Goal: Transaction & Acquisition: Book appointment/travel/reservation

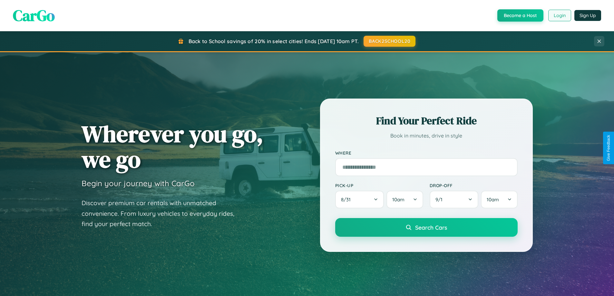
click at [559, 15] on button "Login" at bounding box center [560, 16] width 23 height 12
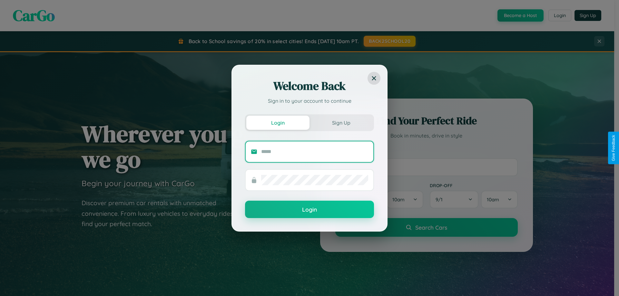
click at [315, 152] on input "text" at bounding box center [314, 152] width 107 height 10
type input "**********"
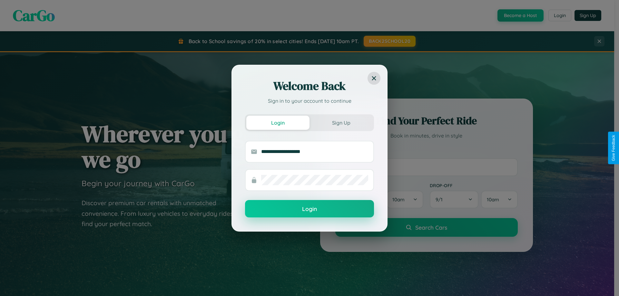
click at [310, 209] on button "Login" at bounding box center [309, 208] width 129 height 17
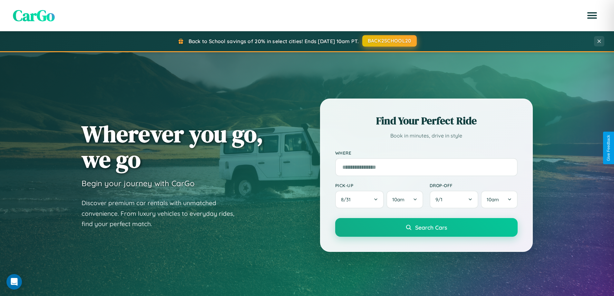
click at [389, 41] on button "BACK2SCHOOL20" at bounding box center [389, 41] width 54 height 12
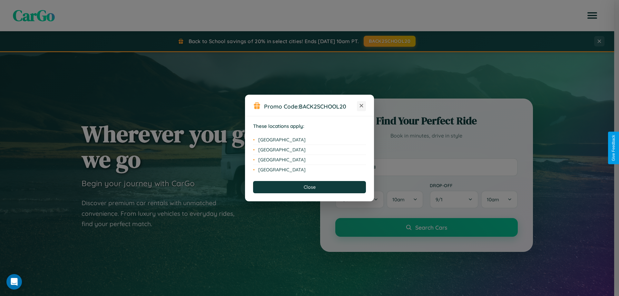
click at [361, 106] on icon at bounding box center [362, 106] width 4 height 4
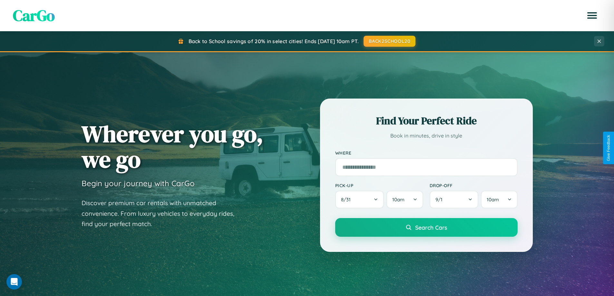
scroll to position [19, 0]
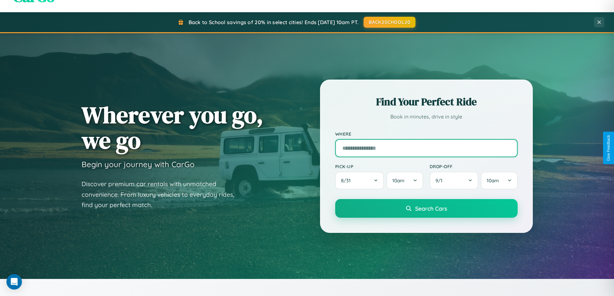
click at [426, 148] on input "text" at bounding box center [426, 148] width 183 height 18
type input "*******"
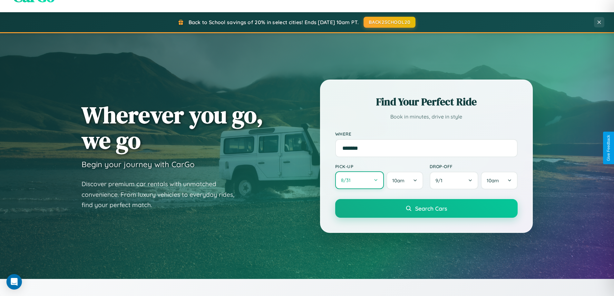
click at [360, 181] on button "8 / 31" at bounding box center [359, 181] width 49 height 18
select select "*"
select select "****"
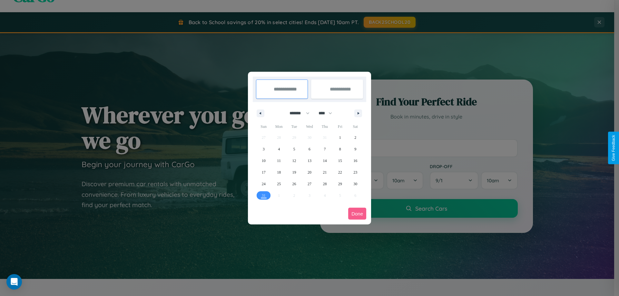
drag, startPoint x: 297, startPoint y: 113, endPoint x: 310, endPoint y: 129, distance: 20.6
click at [297, 113] on select "******* ******** ***** ***** *** **** **** ****** ********* ******* ******** **…" at bounding box center [298, 113] width 27 height 11
select select "*"
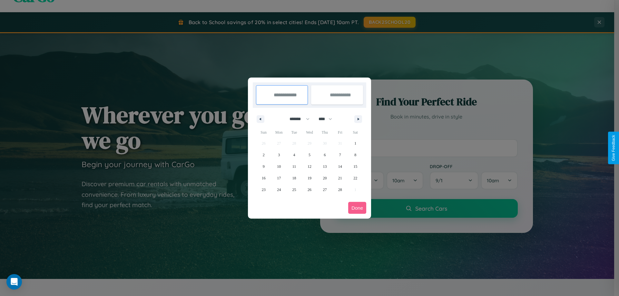
click at [328, 119] on select "**** **** **** **** **** **** **** **** **** **** **** **** **** **** **** ****…" at bounding box center [324, 119] width 19 height 11
select select "****"
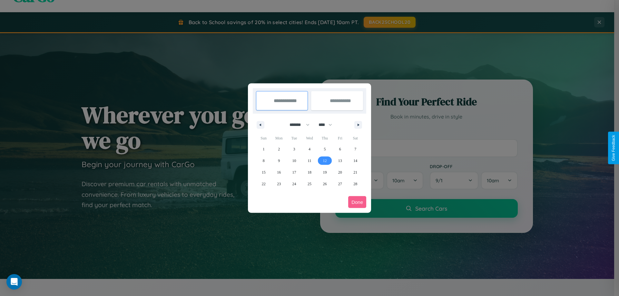
click at [325, 161] on span "12" at bounding box center [325, 161] width 4 height 12
type input "**********"
click at [355, 161] on span "14" at bounding box center [355, 161] width 4 height 12
type input "**********"
click at [357, 202] on button "Done" at bounding box center [357, 202] width 18 height 12
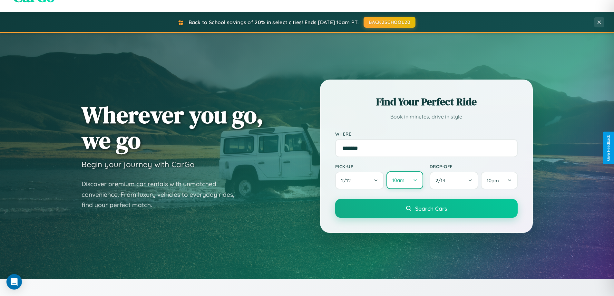
click at [405, 181] on button "10am" at bounding box center [405, 181] width 36 height 18
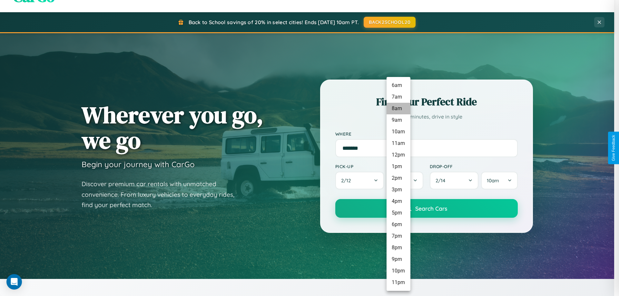
click at [398, 109] on li "8am" at bounding box center [399, 109] width 24 height 12
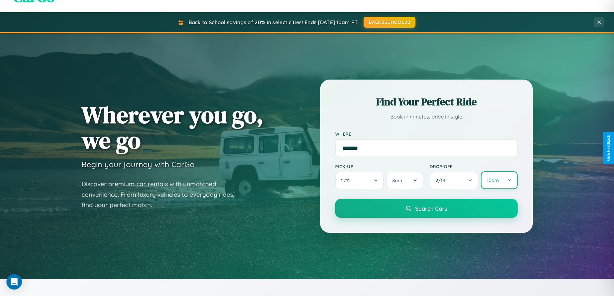
click at [499, 181] on button "10am" at bounding box center [499, 181] width 36 height 18
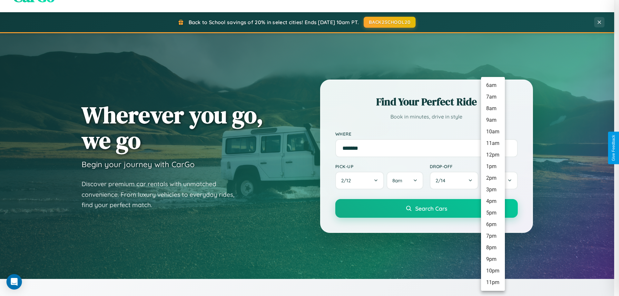
click at [493, 85] on li "6am" at bounding box center [493, 86] width 24 height 12
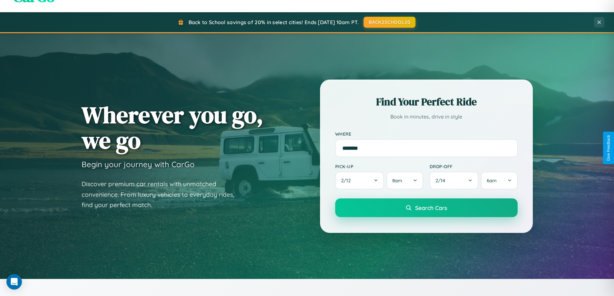
click at [426, 208] on span "Search Cars" at bounding box center [431, 207] width 32 height 7
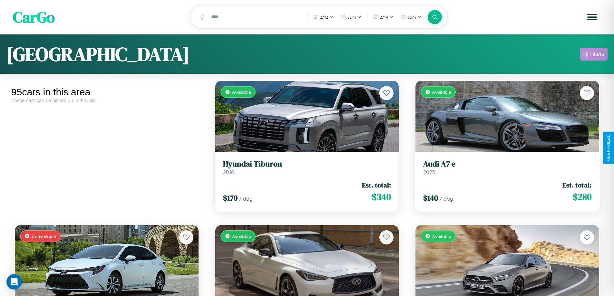
click at [594, 55] on div "Filters" at bounding box center [597, 54] width 15 height 6
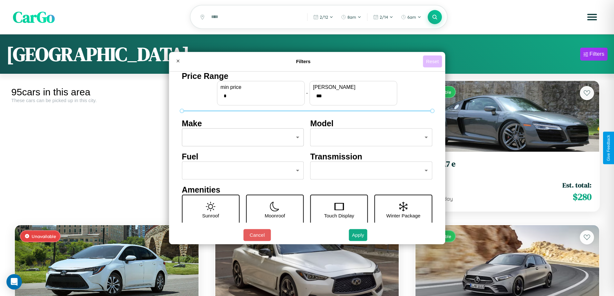
click at [433, 61] on button "Reset" at bounding box center [432, 61] width 19 height 12
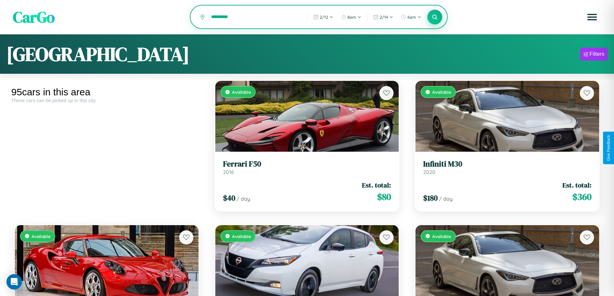
type input "*********"
click at [435, 17] on icon at bounding box center [435, 17] width 6 height 6
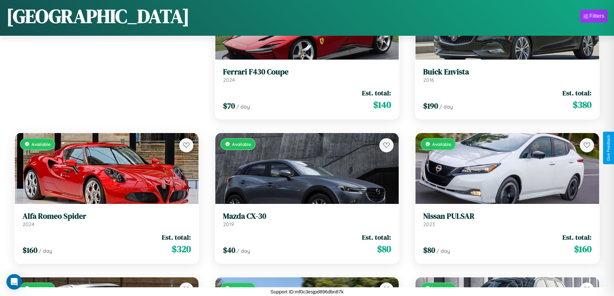
scroll to position [380, 0]
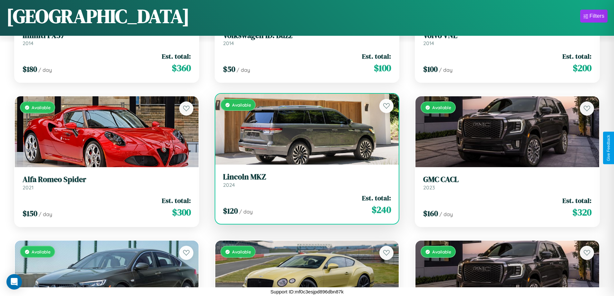
click at [304, 183] on link "Lincoln MKZ 2024" at bounding box center [307, 181] width 168 height 16
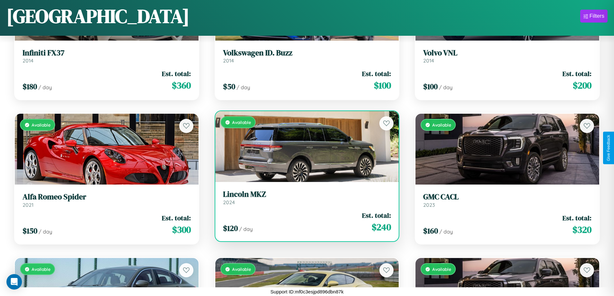
scroll to position [957, 0]
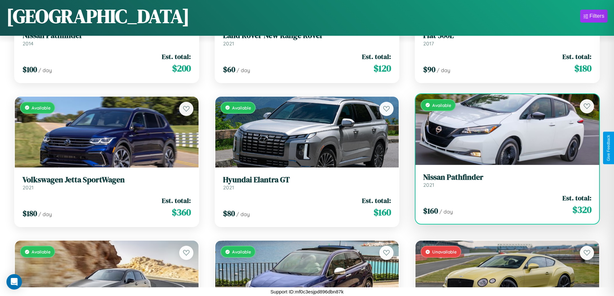
click at [503, 183] on link "Nissan Pathfinder 2021" at bounding box center [507, 181] width 168 height 16
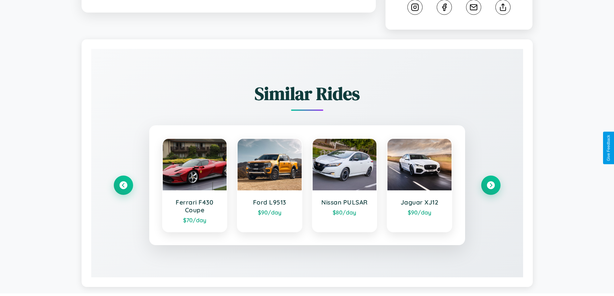
scroll to position [359, 0]
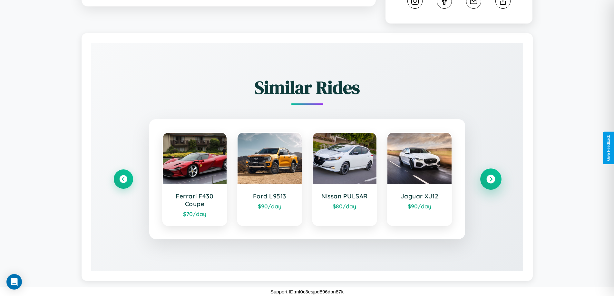
click at [491, 179] on icon at bounding box center [491, 179] width 9 height 9
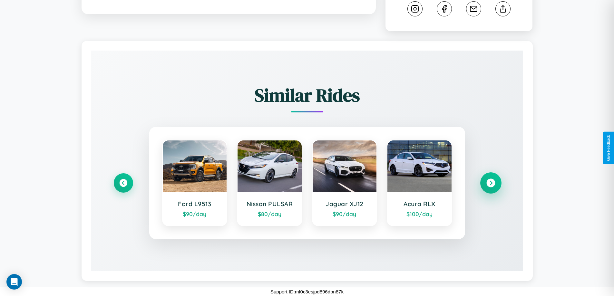
scroll to position [351, 0]
click at [123, 183] on icon at bounding box center [123, 183] width 9 height 9
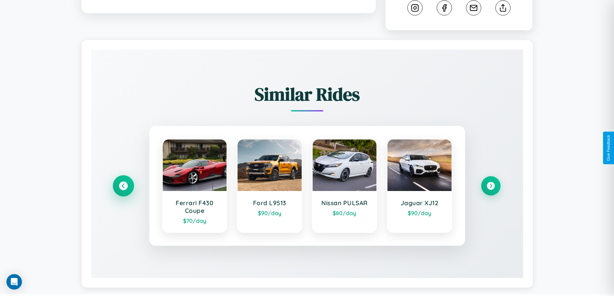
click at [123, 187] on icon at bounding box center [123, 186] width 9 height 9
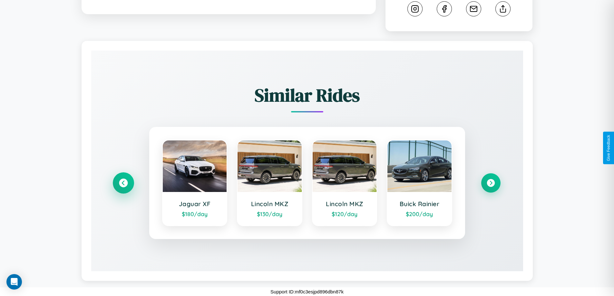
click at [123, 183] on icon at bounding box center [123, 183] width 9 height 9
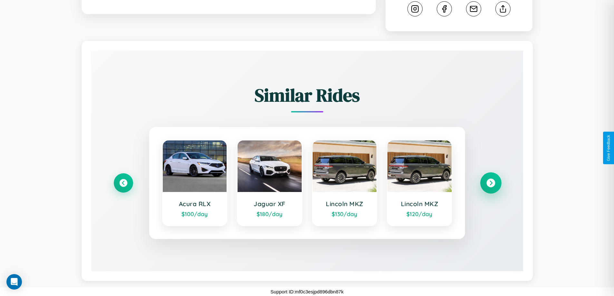
click at [491, 183] on icon at bounding box center [491, 183] width 9 height 9
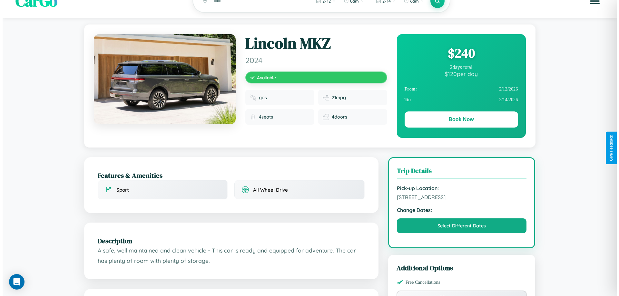
scroll to position [0, 0]
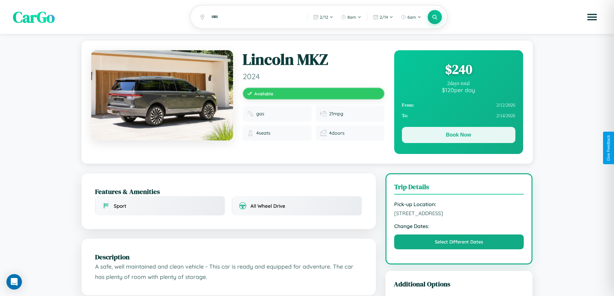
click at [459, 136] on button "Book Now" at bounding box center [459, 135] width 114 height 16
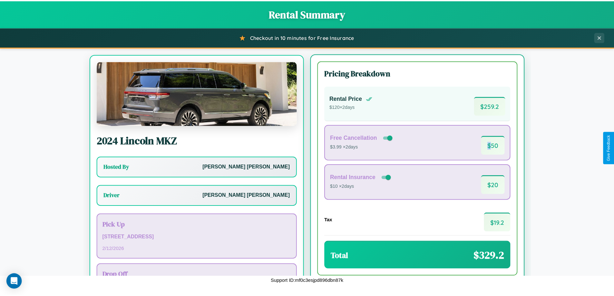
scroll to position [30, 0]
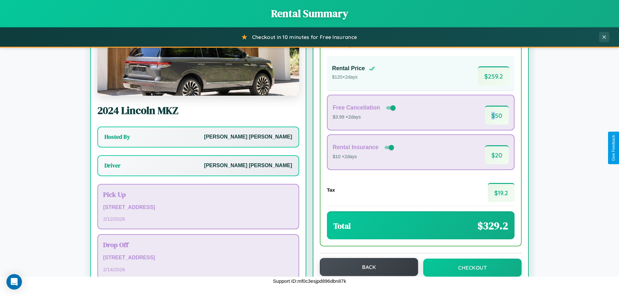
click at [366, 268] on button "Back" at bounding box center [369, 267] width 98 height 18
